Goal: Find specific page/section: Find specific page/section

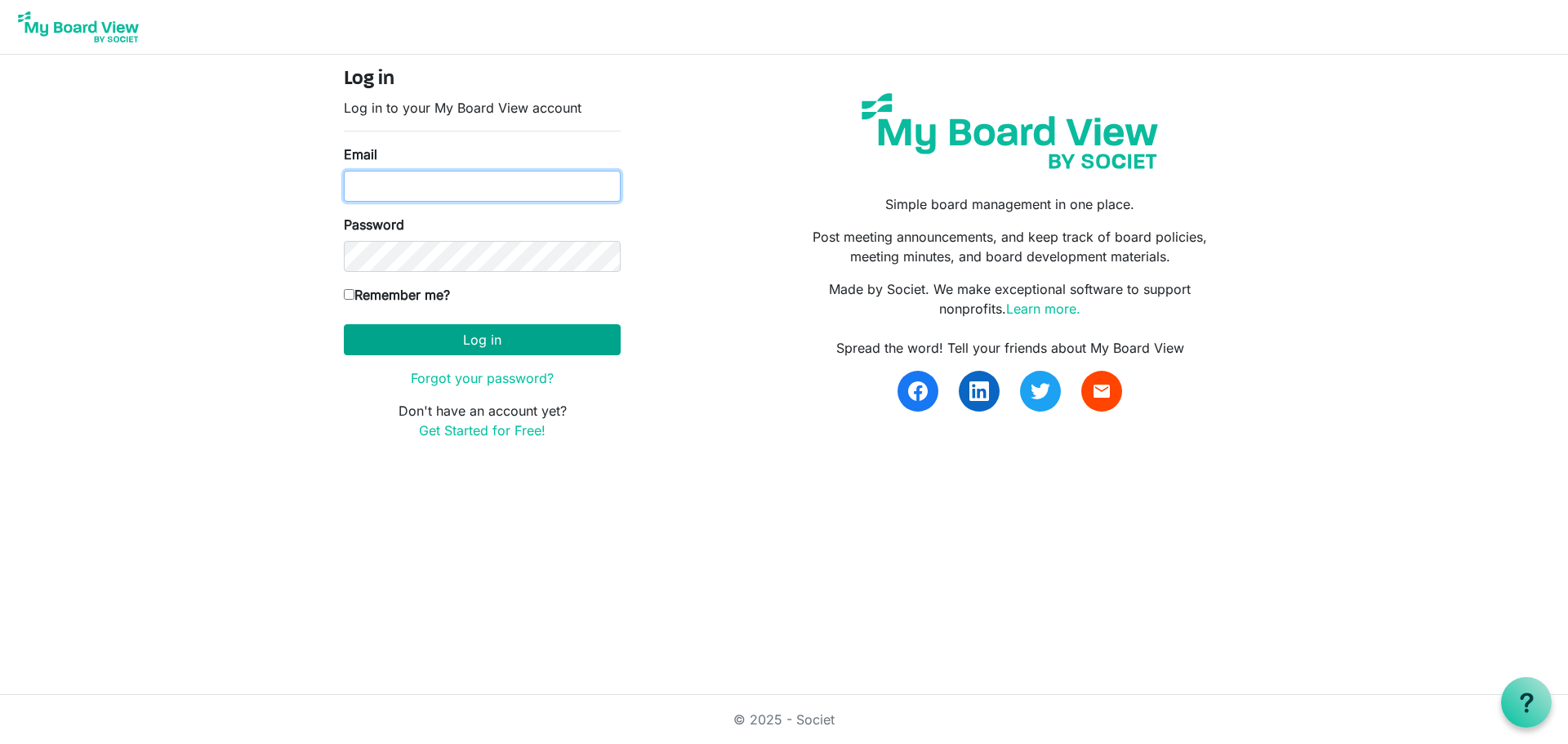
type input "[PERSON_NAME][EMAIL_ADDRESS][DOMAIN_NAME]"
click at [488, 338] on button "Log in" at bounding box center [482, 339] width 277 height 31
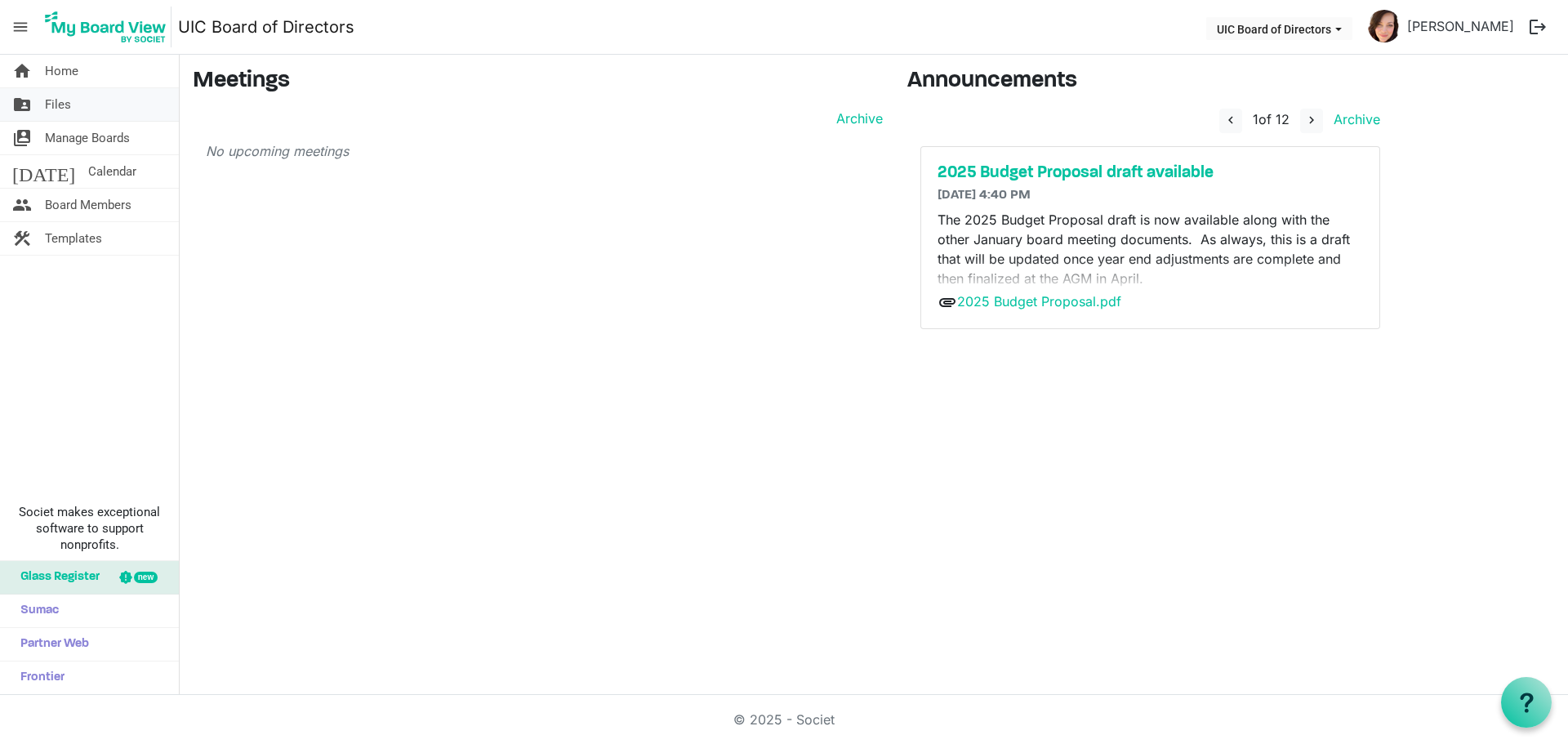
click at [65, 105] on span "Files" at bounding box center [58, 104] width 26 height 33
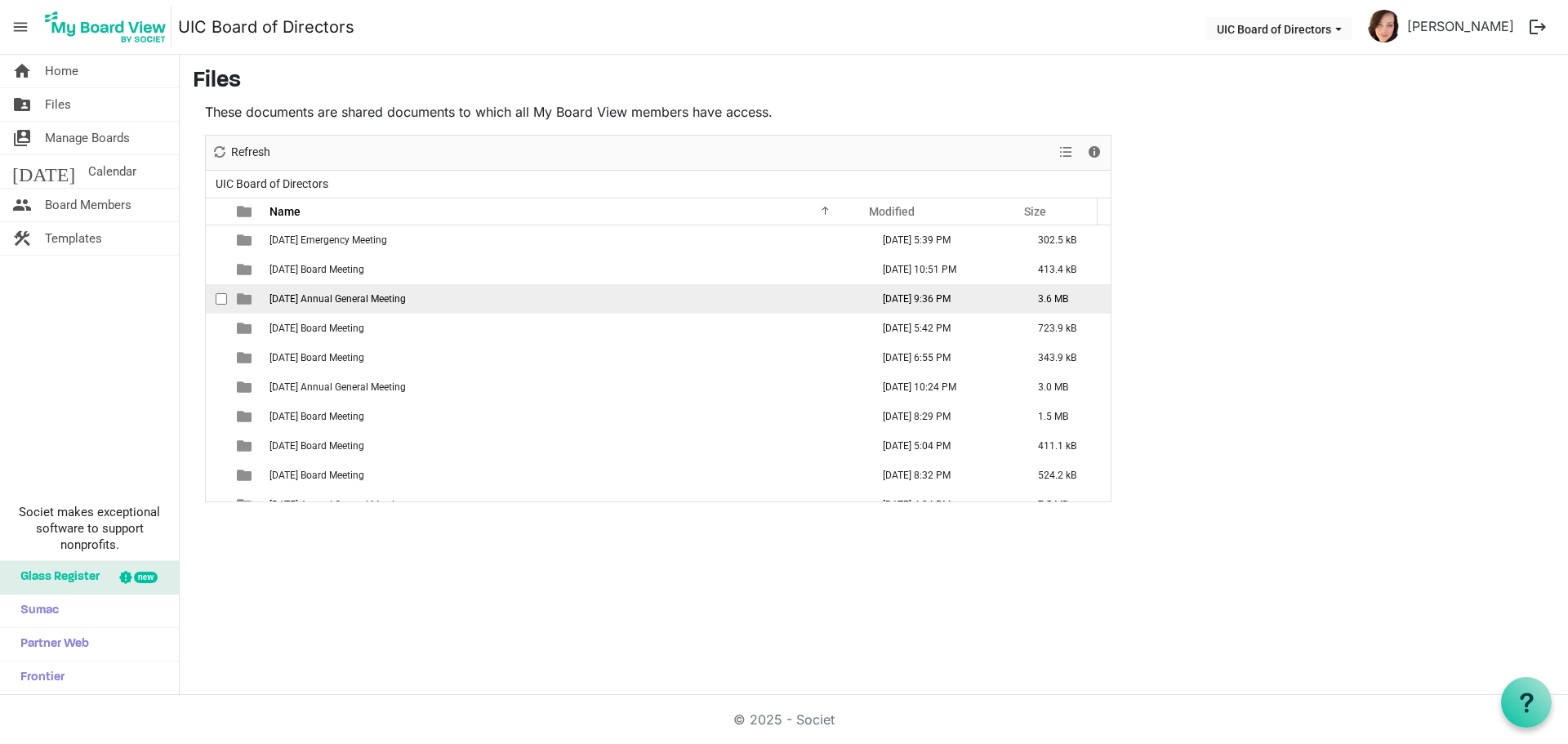
scroll to position [27, 0]
